Goal: Information Seeking & Learning: Learn about a topic

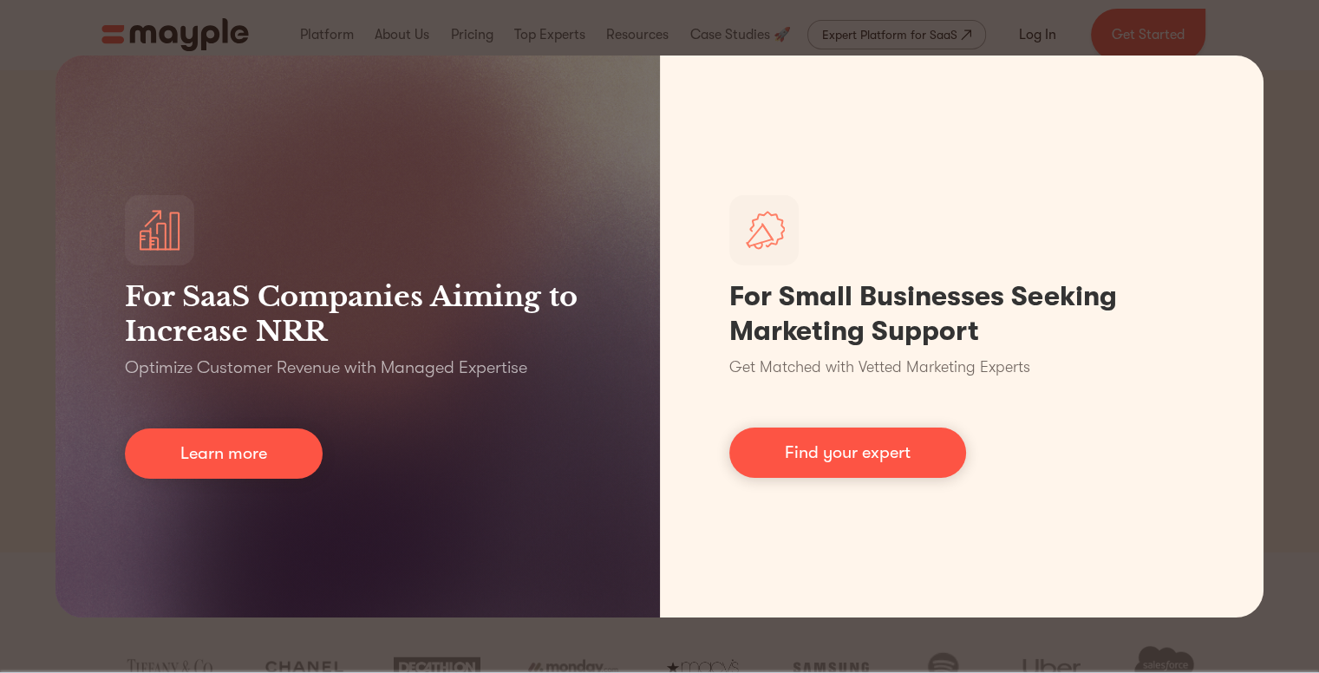
click at [1233, 36] on div "For SaaS Companies Aiming to Increase NRR Optimize Customer Revenue with Manage…" at bounding box center [659, 336] width 1319 height 673
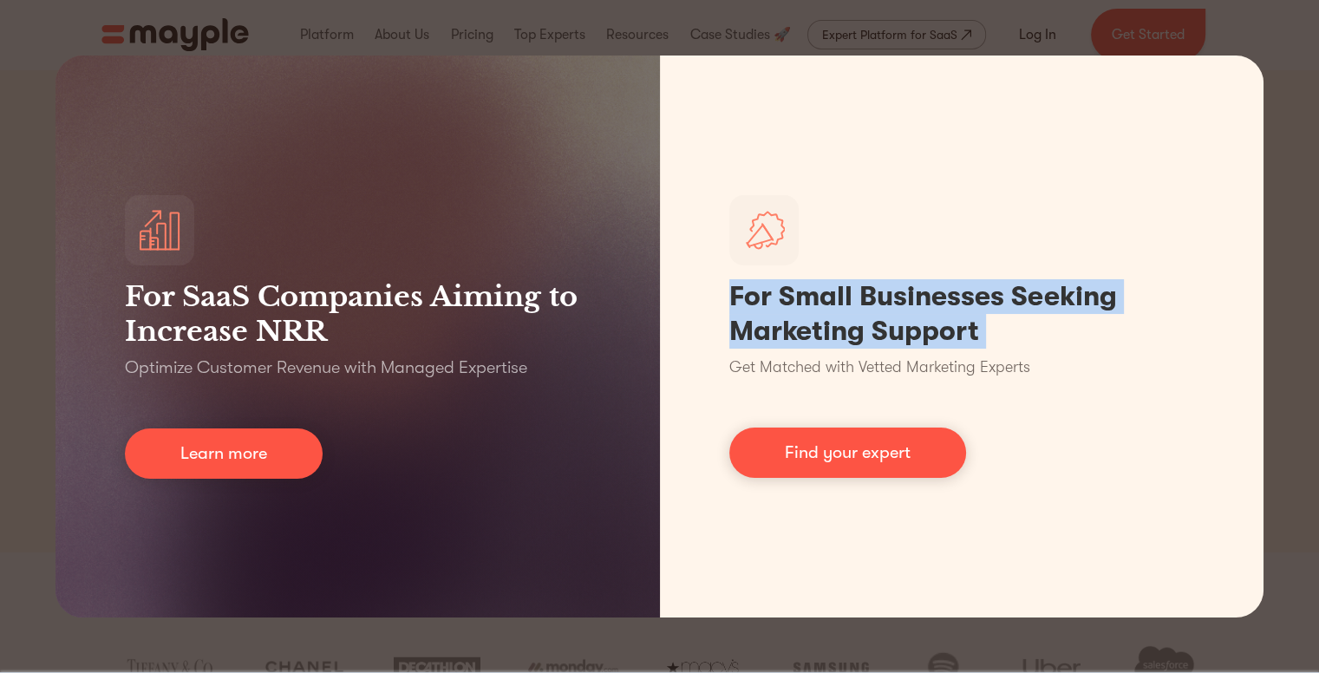
click at [1233, 36] on div "For SaaS Companies Aiming to Increase NRR Optimize Customer Revenue with Manage…" at bounding box center [659, 336] width 1319 height 673
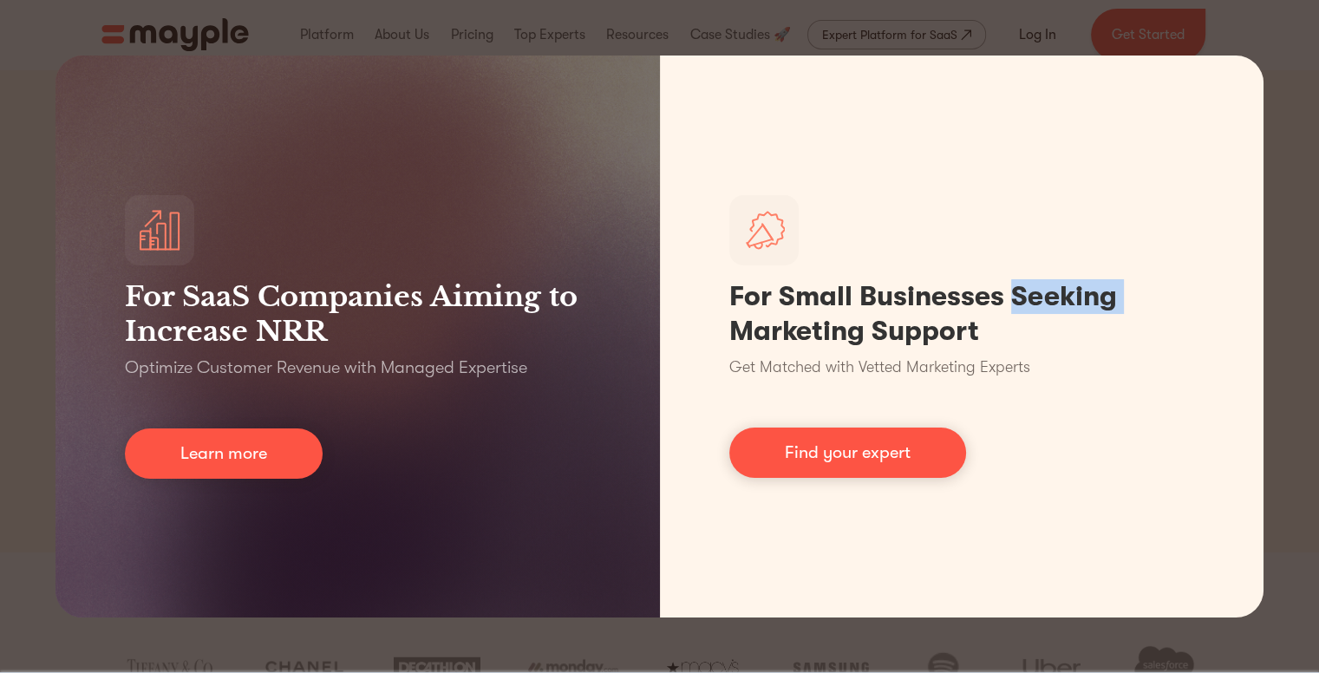
click at [1233, 36] on div "For SaaS Companies Aiming to Increase NRR Optimize Customer Revenue with Manage…" at bounding box center [659, 336] width 1319 height 673
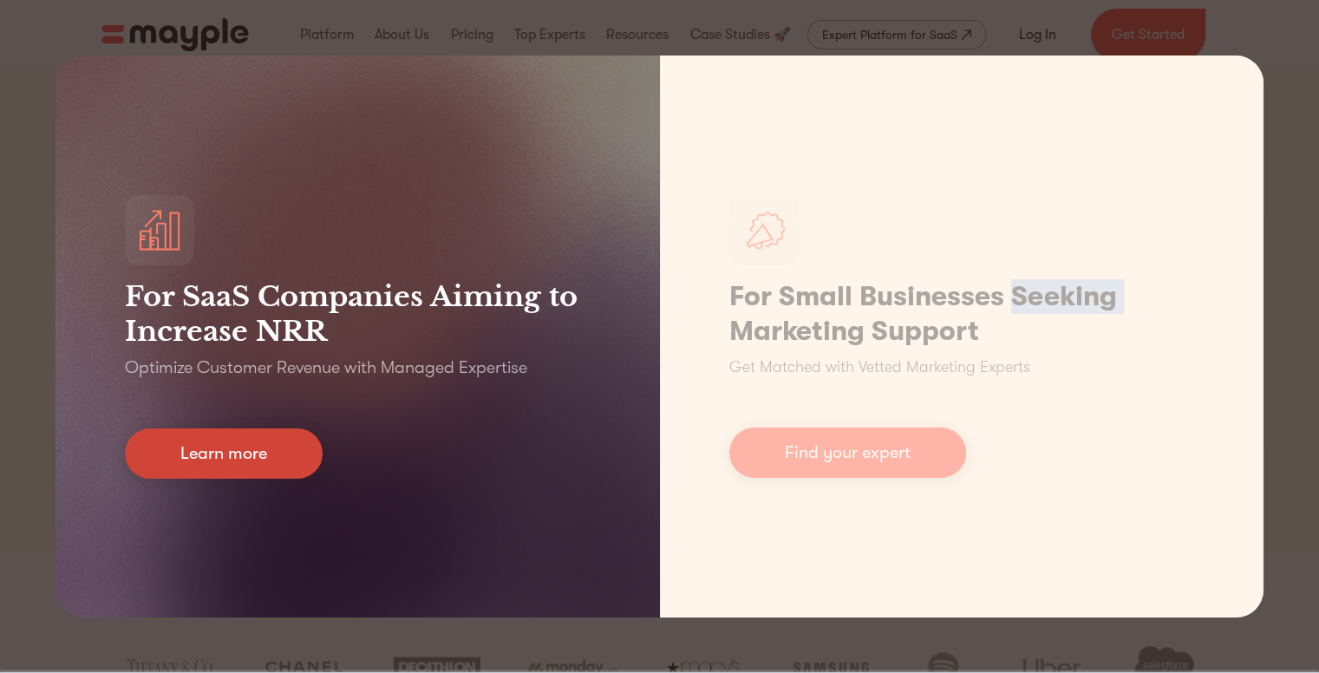
click at [268, 438] on link "Learn more" at bounding box center [224, 453] width 198 height 50
